Goal: Information Seeking & Learning: Learn about a topic

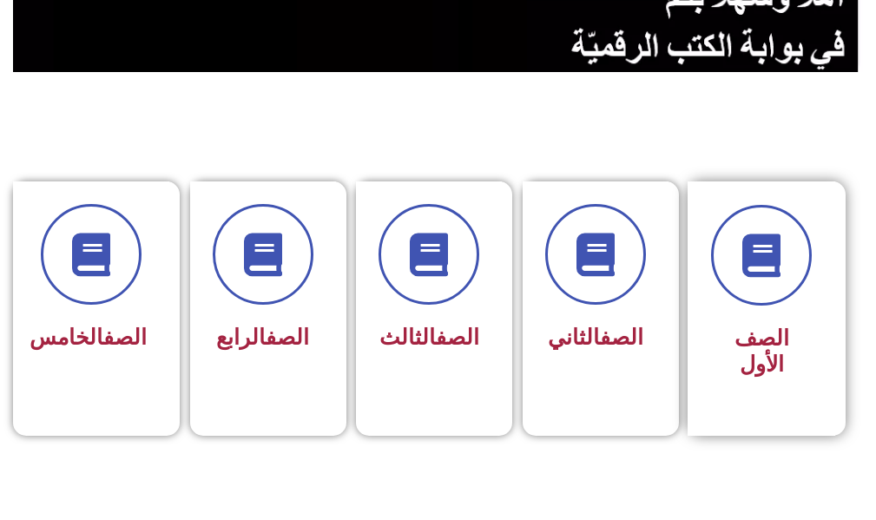
scroll to position [608, 0]
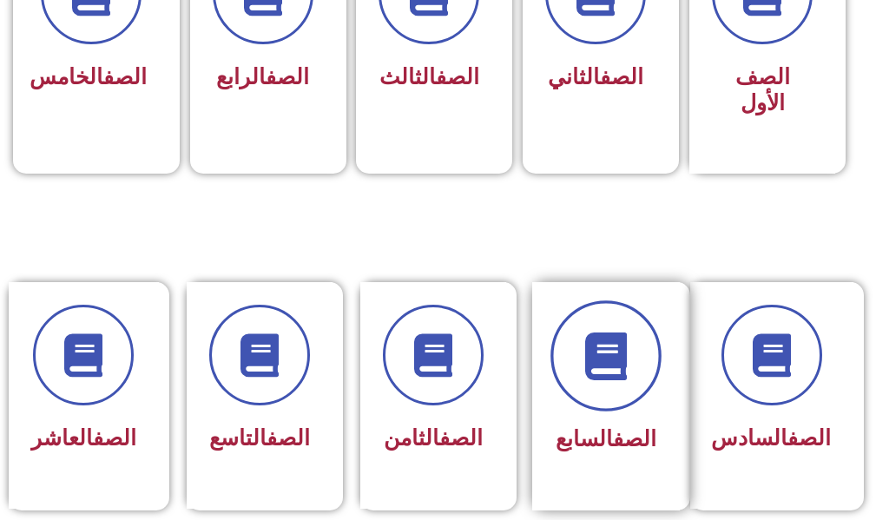
click at [600, 403] on span at bounding box center [606, 356] width 111 height 111
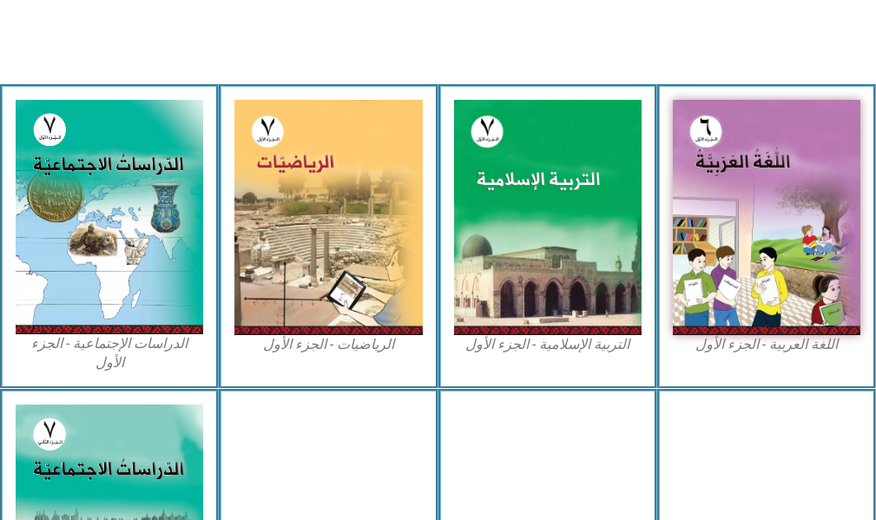
scroll to position [608, 0]
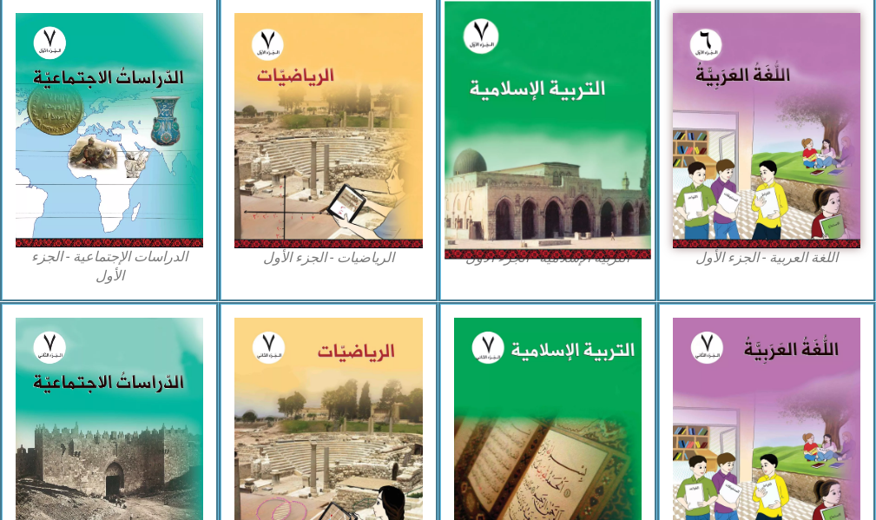
click at [558, 216] on img at bounding box center [548, 131] width 207 height 258
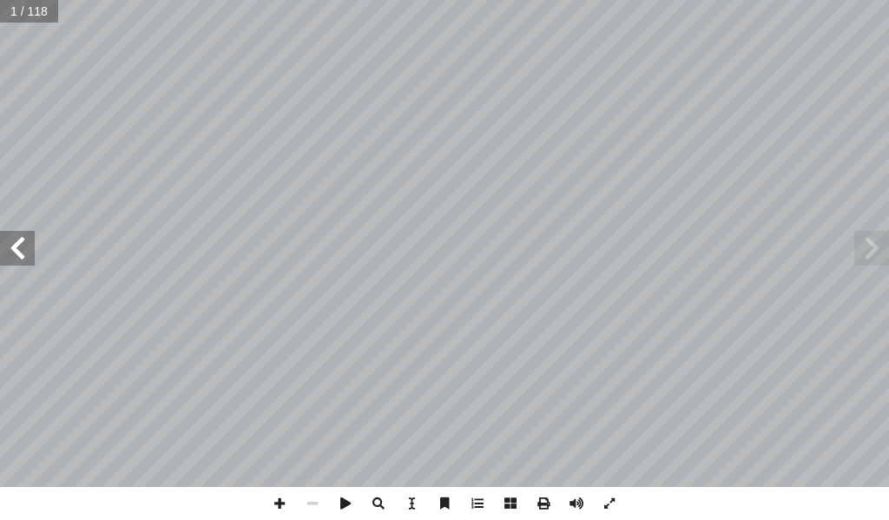
click at [22, 260] on span at bounding box center [17, 248] width 35 height 35
click at [27, 258] on span at bounding box center [17, 248] width 35 height 35
click at [26, 248] on span at bounding box center [17, 248] width 35 height 35
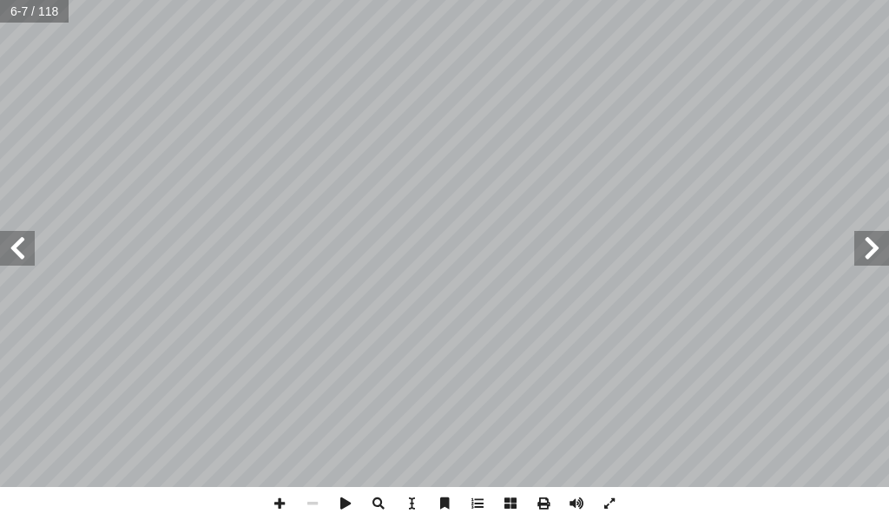
click at [26, 248] on span at bounding box center [17, 248] width 35 height 35
click at [0, 261] on span at bounding box center [17, 248] width 35 height 35
click at [4, 257] on span at bounding box center [17, 248] width 35 height 35
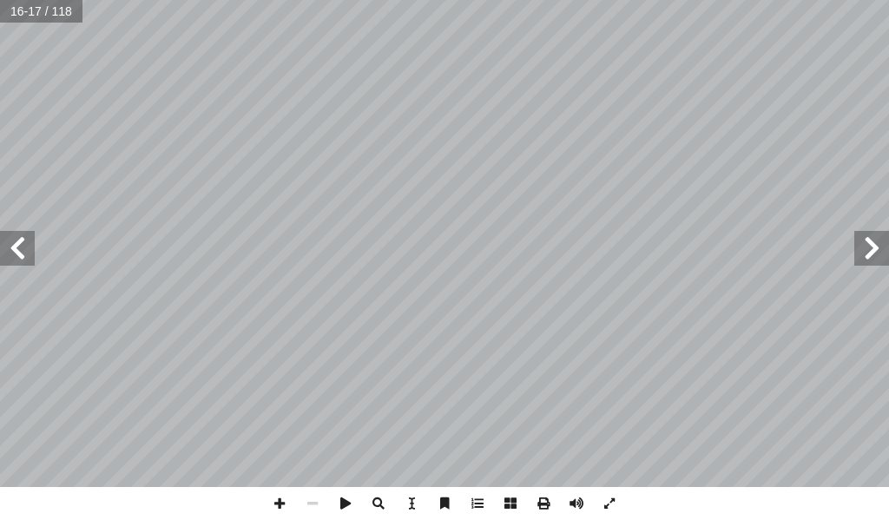
click at [4, 256] on span at bounding box center [17, 248] width 35 height 35
click at [4, 259] on span at bounding box center [17, 248] width 35 height 35
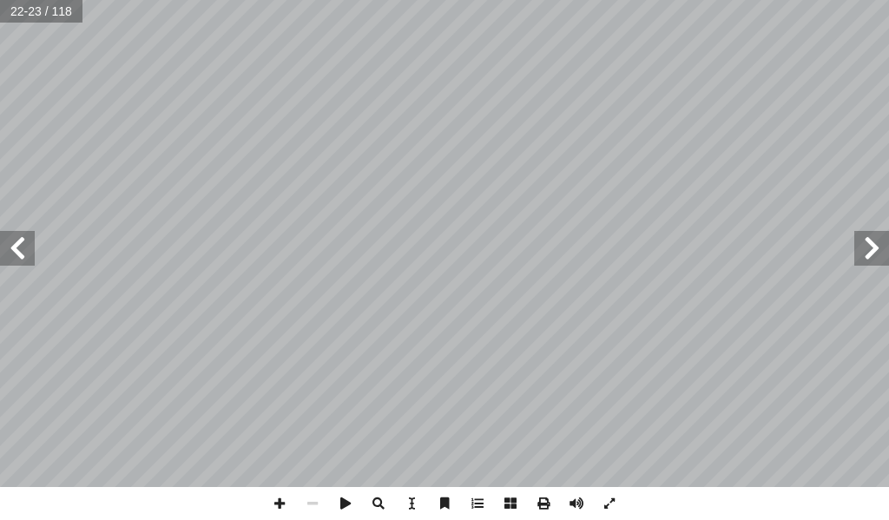
click at [4, 259] on span at bounding box center [17, 248] width 35 height 35
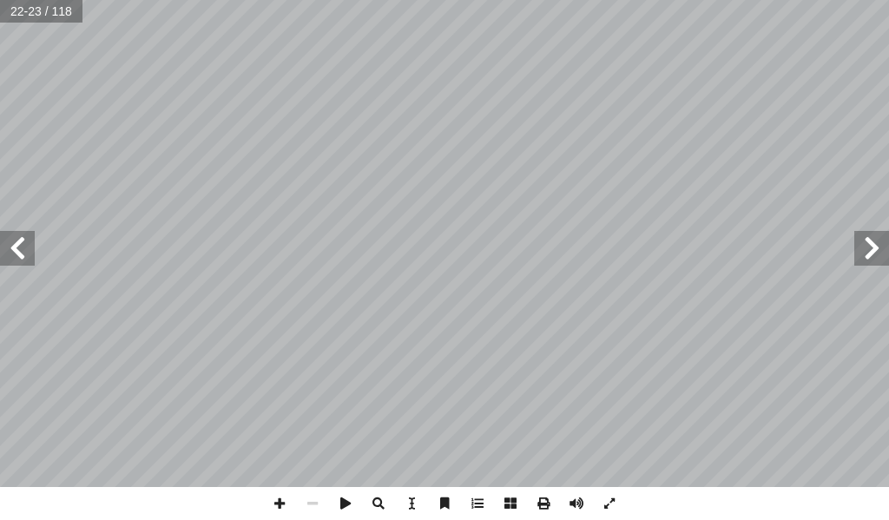
click at [4, 259] on span at bounding box center [17, 248] width 35 height 35
click at [4, 256] on span at bounding box center [17, 248] width 35 height 35
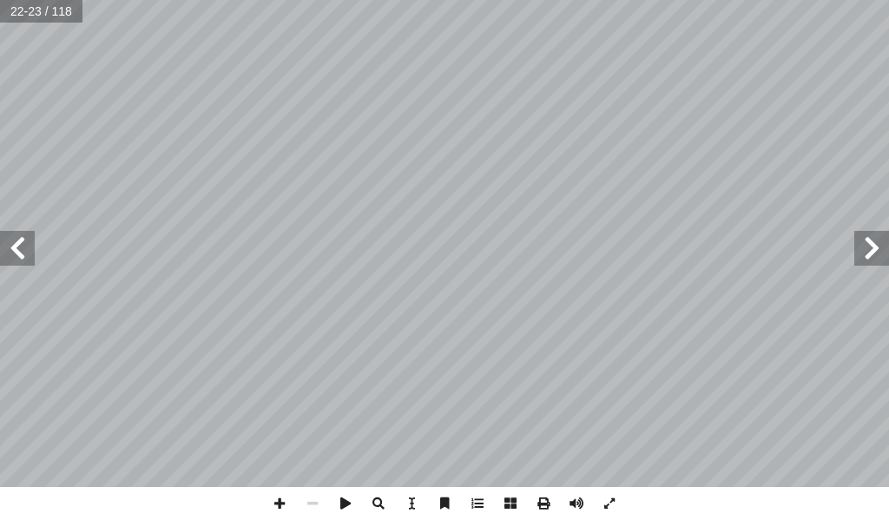
click at [4, 254] on span at bounding box center [17, 248] width 35 height 35
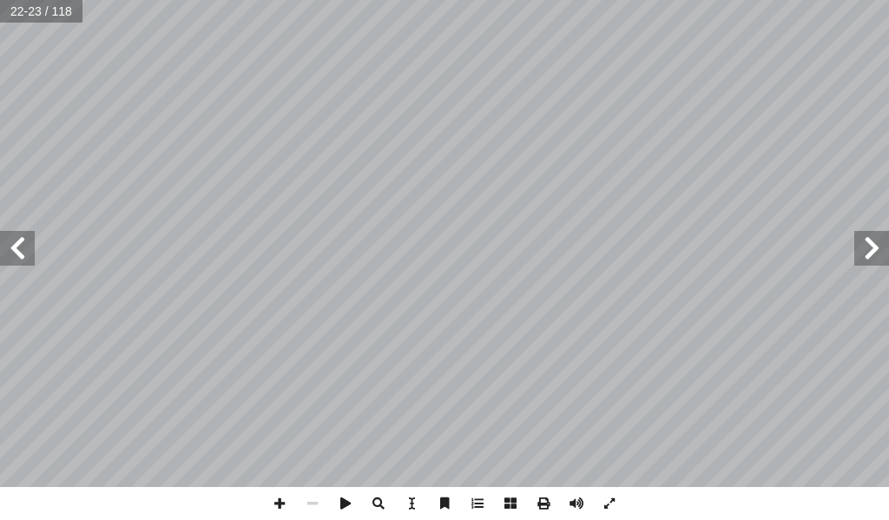
click at [4, 254] on span at bounding box center [17, 248] width 35 height 35
click at [872, 251] on span at bounding box center [872, 248] width 35 height 35
click at [287, 501] on span at bounding box center [279, 503] width 33 height 33
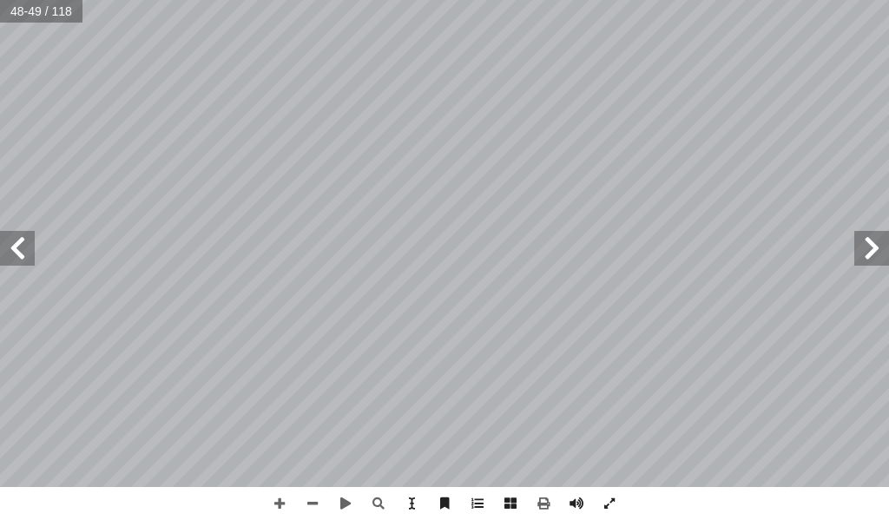
click at [613, 513] on div "44 تية: آ هداف ال� أ رس تحقيق ال� ّ من الطلبة بعد دراسة هذا الد ُ ع َّ ق َ و َ …" at bounding box center [444, 260] width 889 height 520
click at [308, 501] on span at bounding box center [312, 503] width 33 height 33
click at [15, 256] on span at bounding box center [17, 248] width 35 height 35
click at [284, 499] on span at bounding box center [279, 503] width 33 height 33
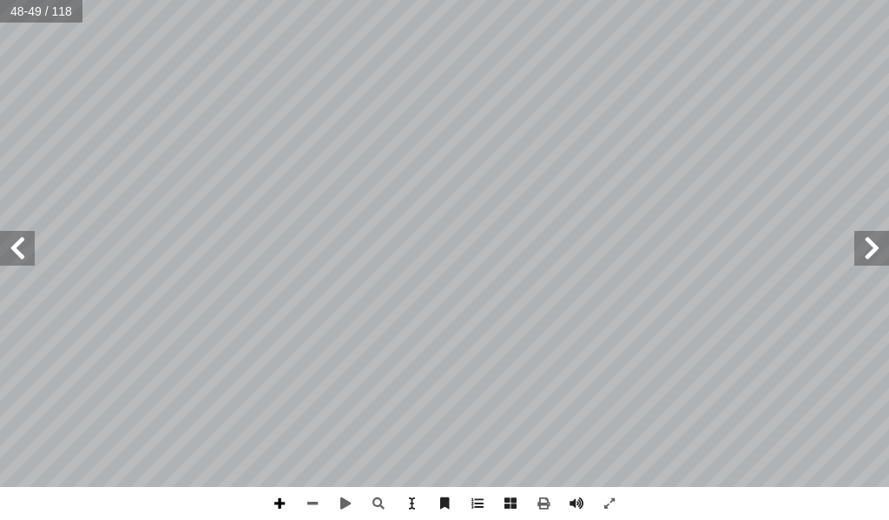
click at [284, 499] on span at bounding box center [279, 503] width 33 height 33
click at [315, 506] on span at bounding box center [312, 503] width 33 height 33
click at [14, 240] on span at bounding box center [17, 248] width 35 height 35
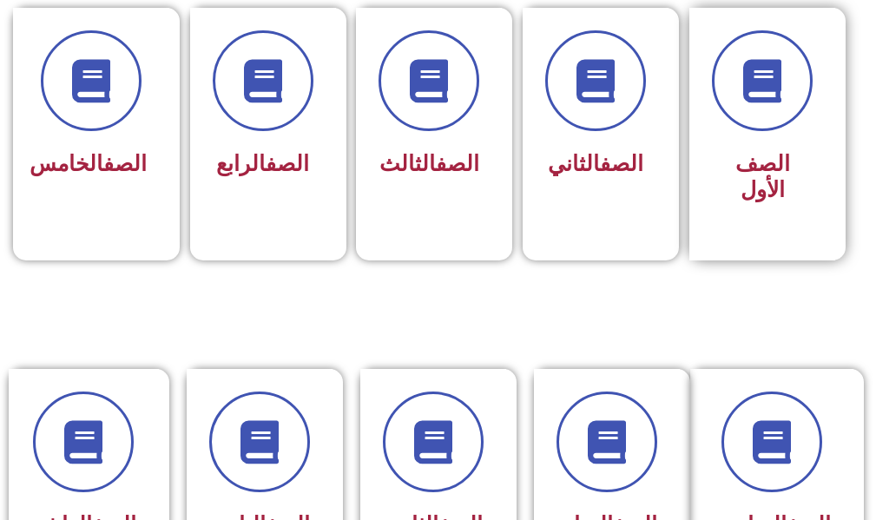
scroll to position [695, 0]
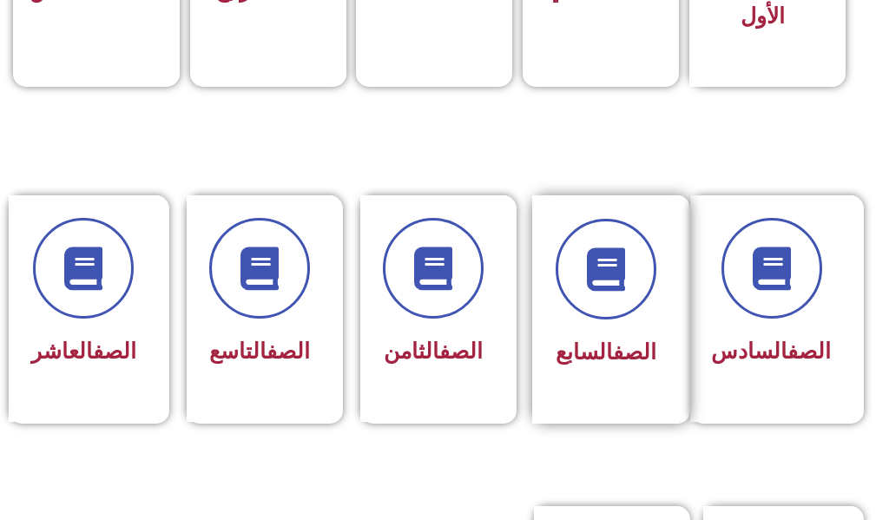
click at [624, 323] on div "الصف السابع" at bounding box center [606, 296] width 101 height 155
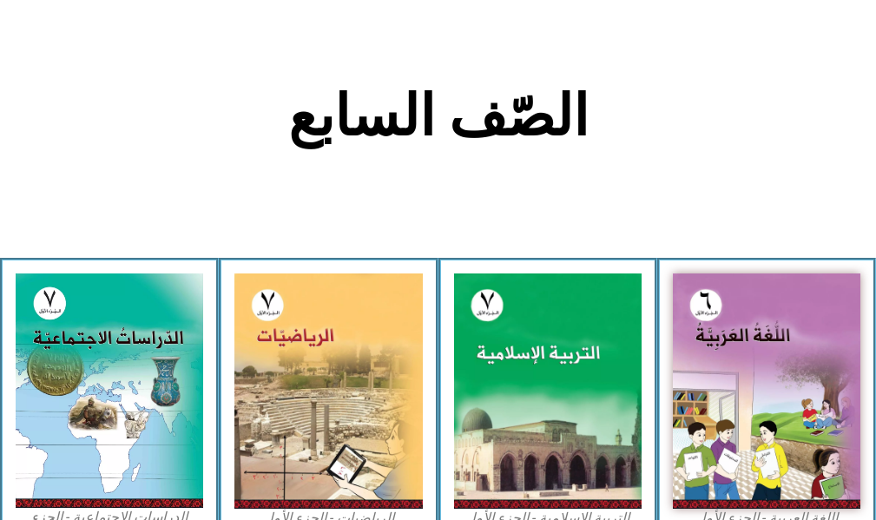
scroll to position [521, 0]
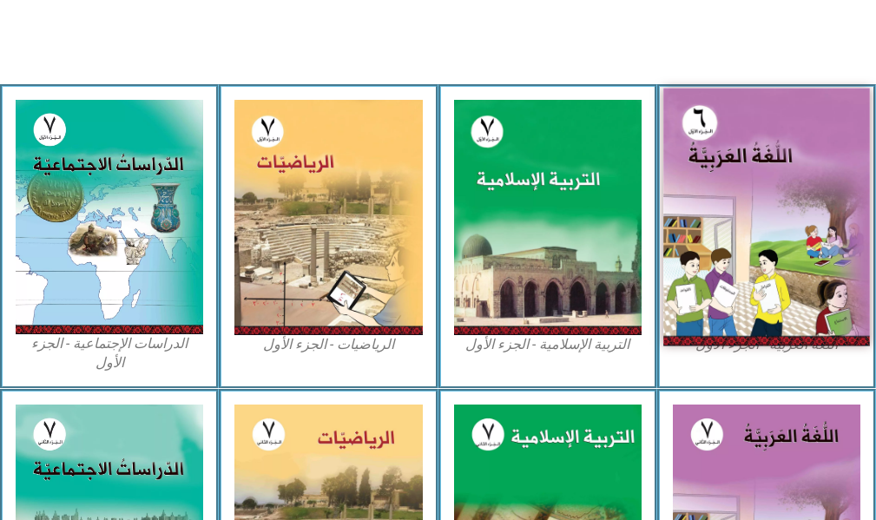
click at [775, 248] on img at bounding box center [767, 218] width 207 height 258
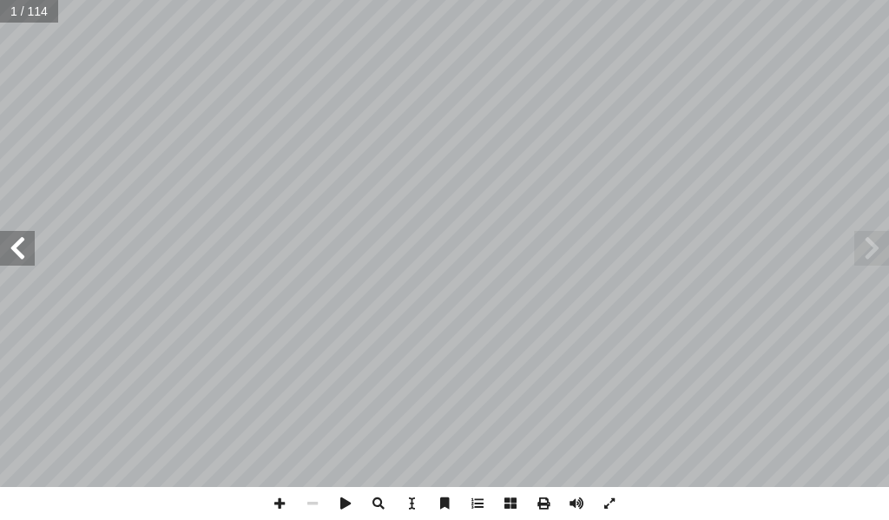
click at [27, 242] on span at bounding box center [17, 248] width 35 height 35
click at [14, 248] on span at bounding box center [17, 248] width 35 height 35
click at [20, 241] on span at bounding box center [17, 248] width 35 height 35
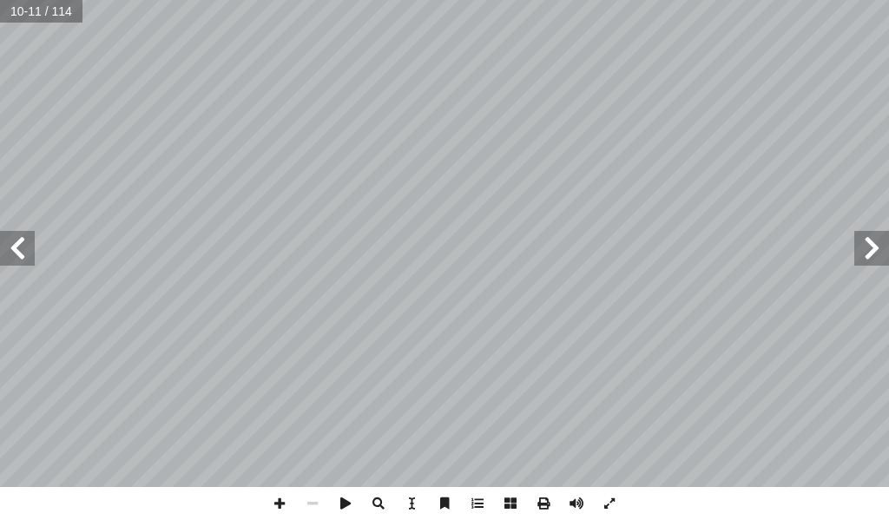
click at [23, 241] on span at bounding box center [17, 248] width 35 height 35
click at [24, 243] on span at bounding box center [17, 248] width 35 height 35
click at [27, 270] on div "6 ِ ن ْ ي َ م َ ر َ الح ِ ي ْ ح َ و ْ ن ِ م ر ْ ص ِ م – م � م َ فى ح َ ط ْ ص ُ …" at bounding box center [444, 243] width 889 height 487
click at [0, 254] on span at bounding box center [17, 248] width 35 height 35
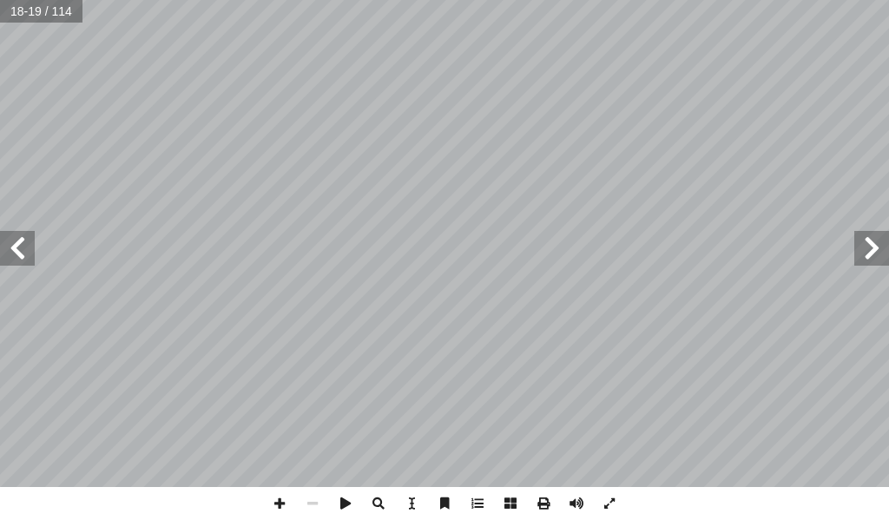
click at [1, 250] on span at bounding box center [17, 248] width 35 height 35
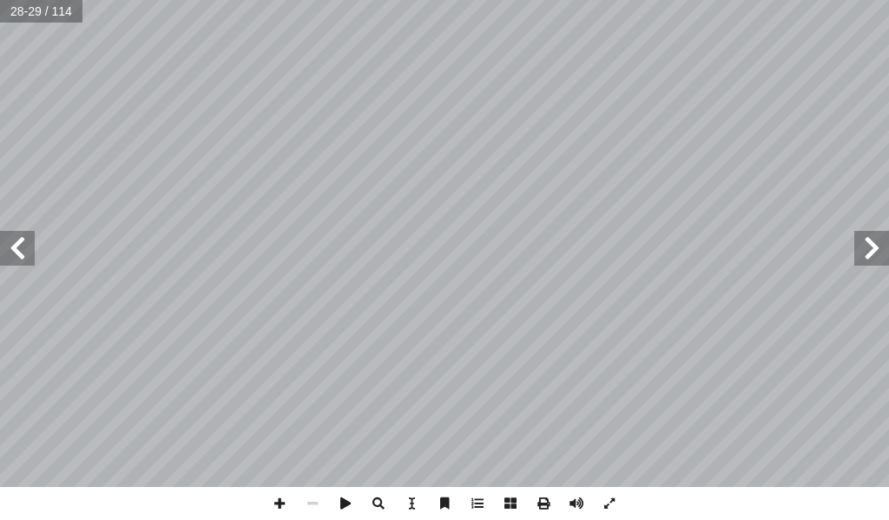
click at [18, 252] on span at bounding box center [17, 248] width 35 height 35
click at [18, 240] on span at bounding box center [17, 248] width 35 height 35
